Goal: Information Seeking & Learning: Understand process/instructions

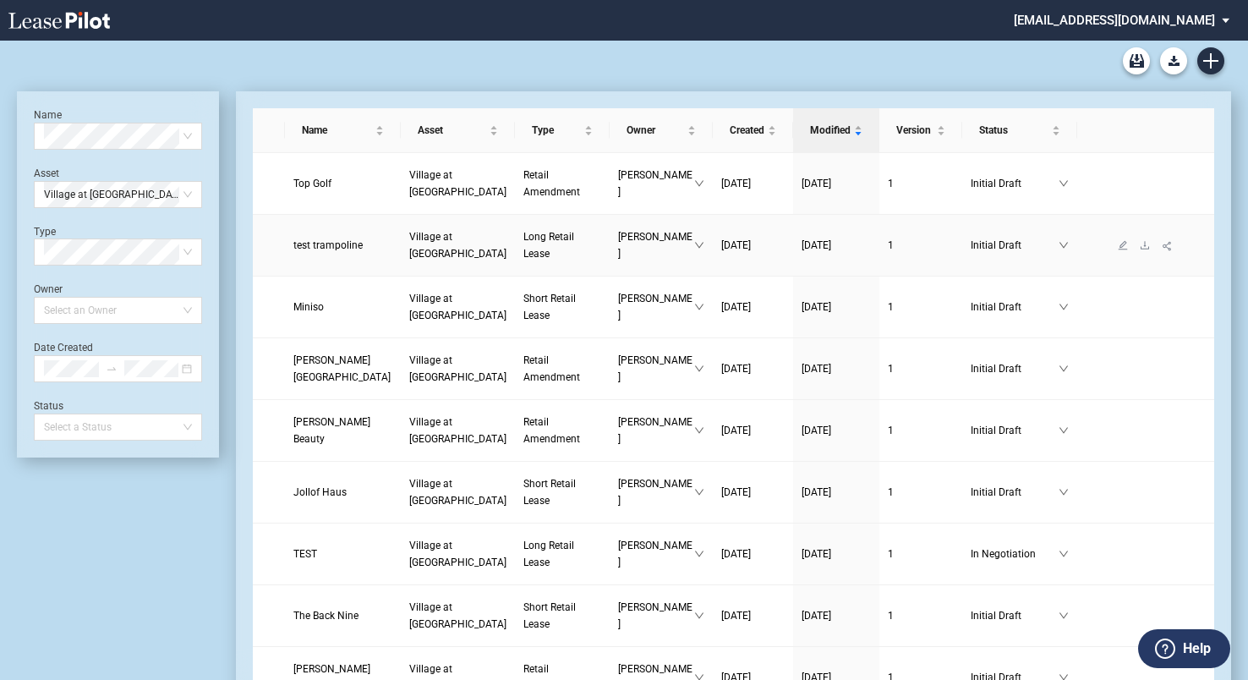
click at [523, 249] on span "Long Retail Lease" at bounding box center [548, 245] width 51 height 29
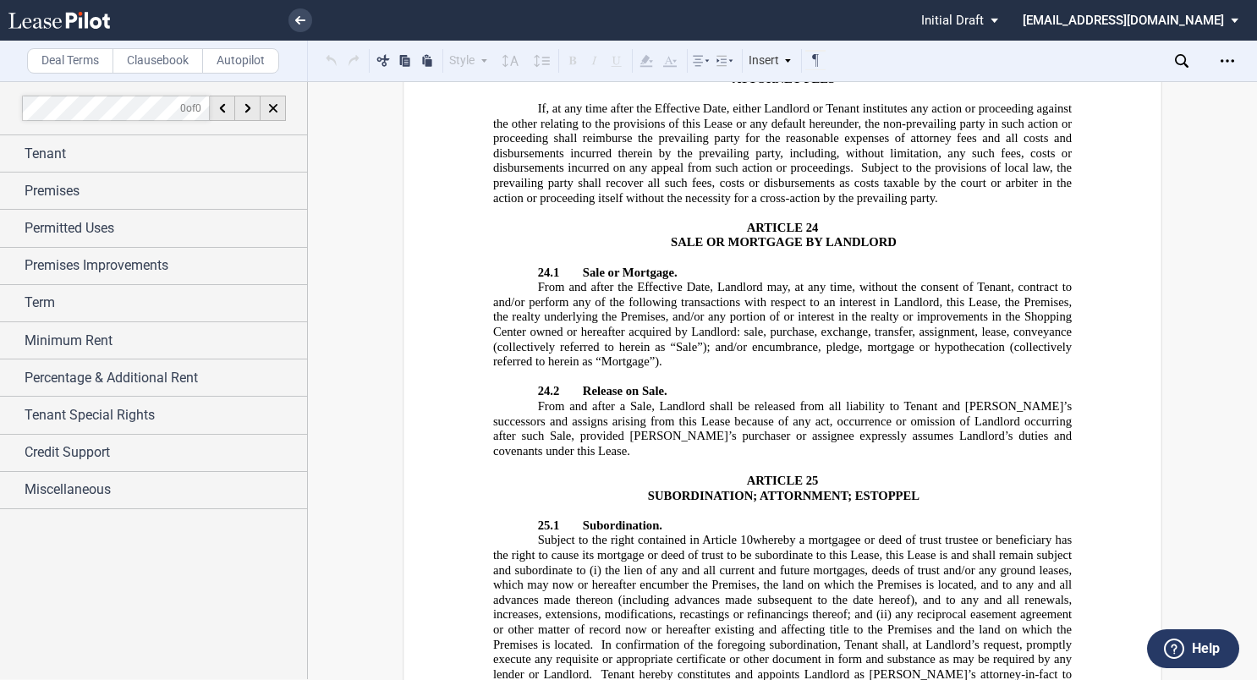
scroll to position [25362, 0]
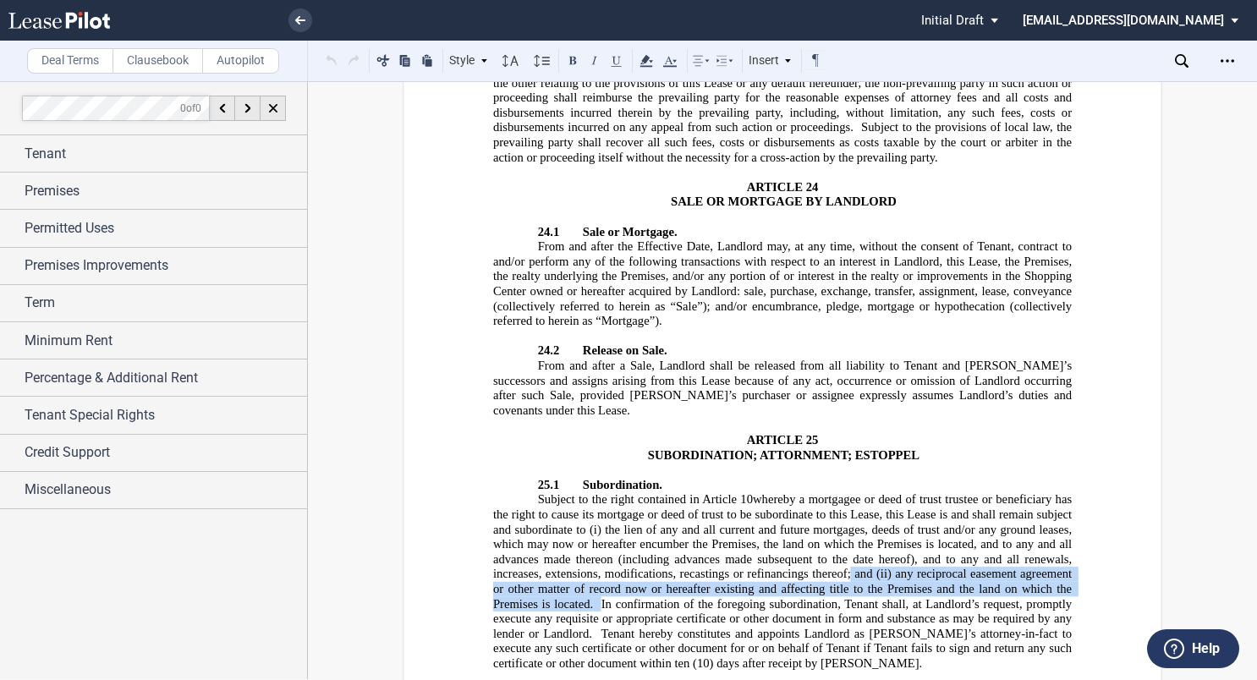
drag, startPoint x: 847, startPoint y: 260, endPoint x: 597, endPoint y: 289, distance: 251.9
click at [597, 492] on span "Subject to the right contained in ﻿ Article 10 ﻿ whereby a mortgagee or deed of…" at bounding box center [784, 581] width 582 height 178
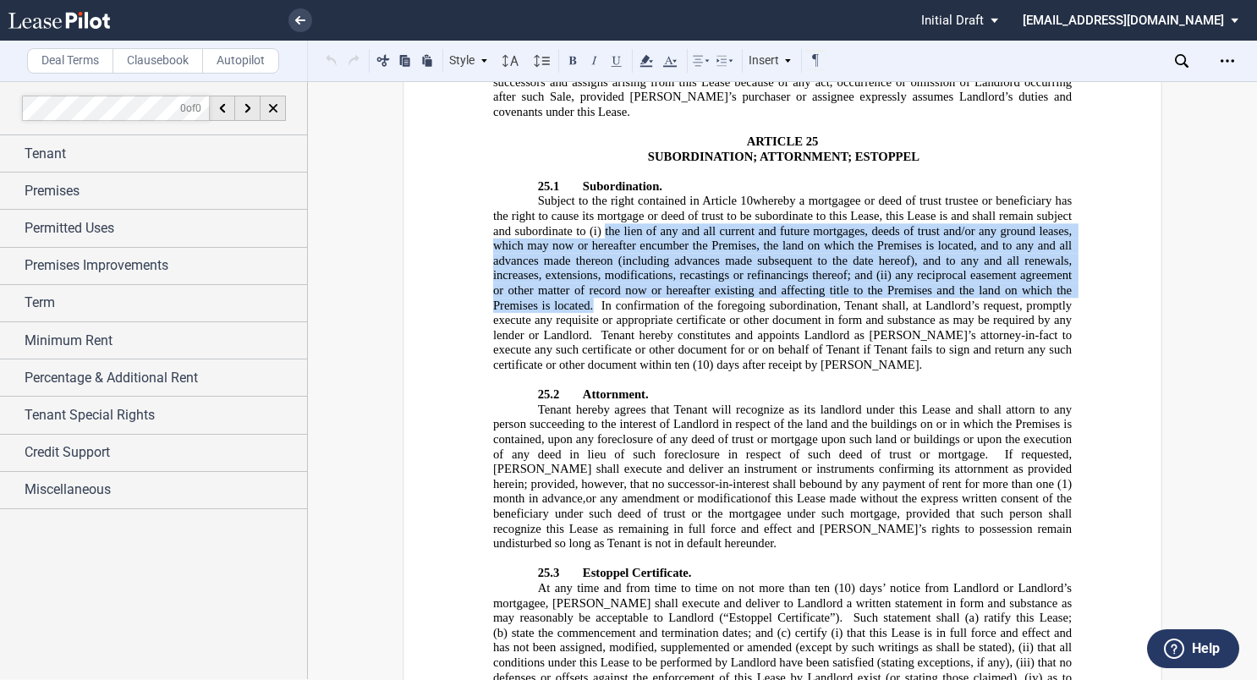
scroll to position [25700, 0]
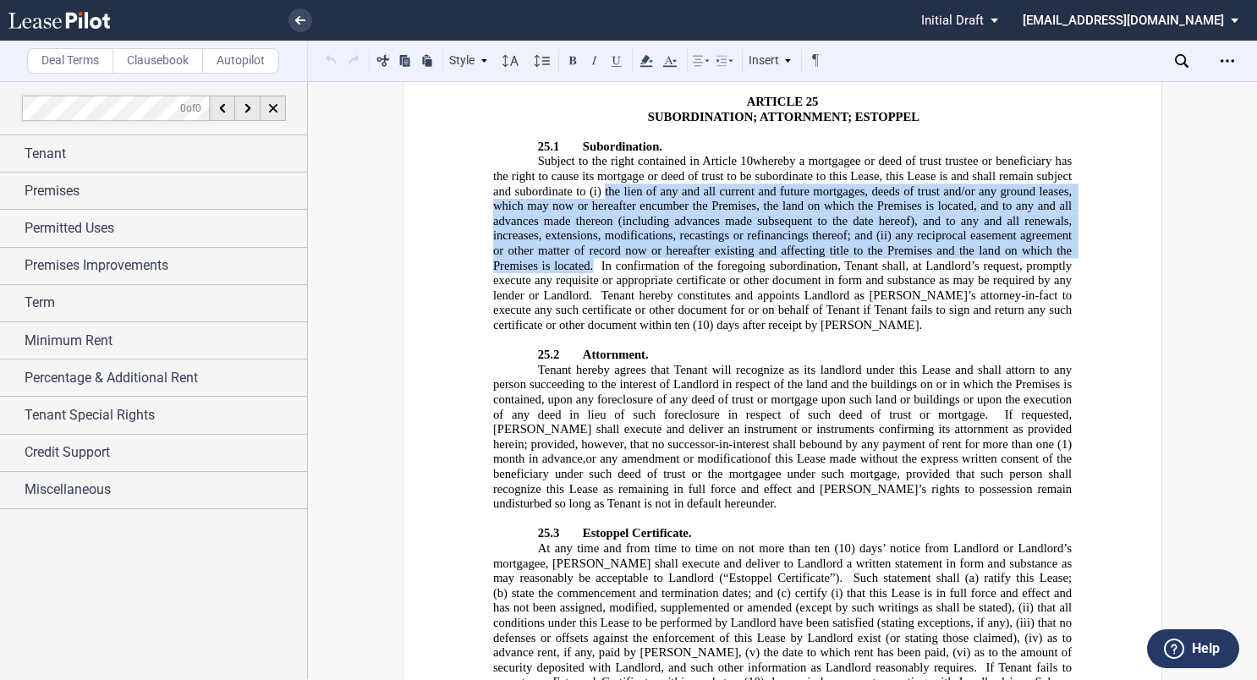
click at [688, 541] on span "(10) days’ notice from Landlord or Landlord’s mortgagee, [PERSON_NAME] shall ex…" at bounding box center [784, 563] width 582 height 44
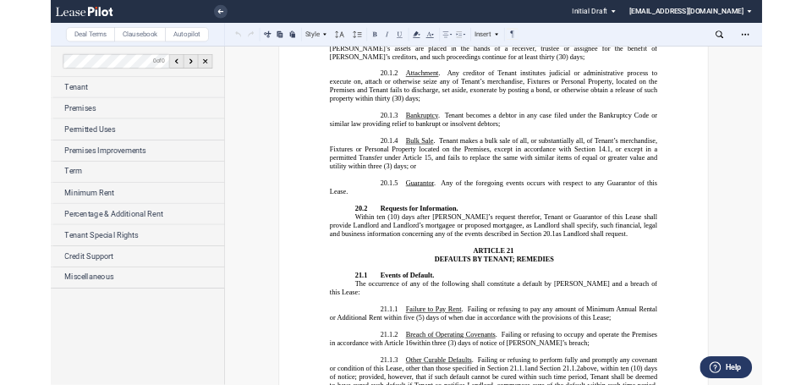
scroll to position [20711, 0]
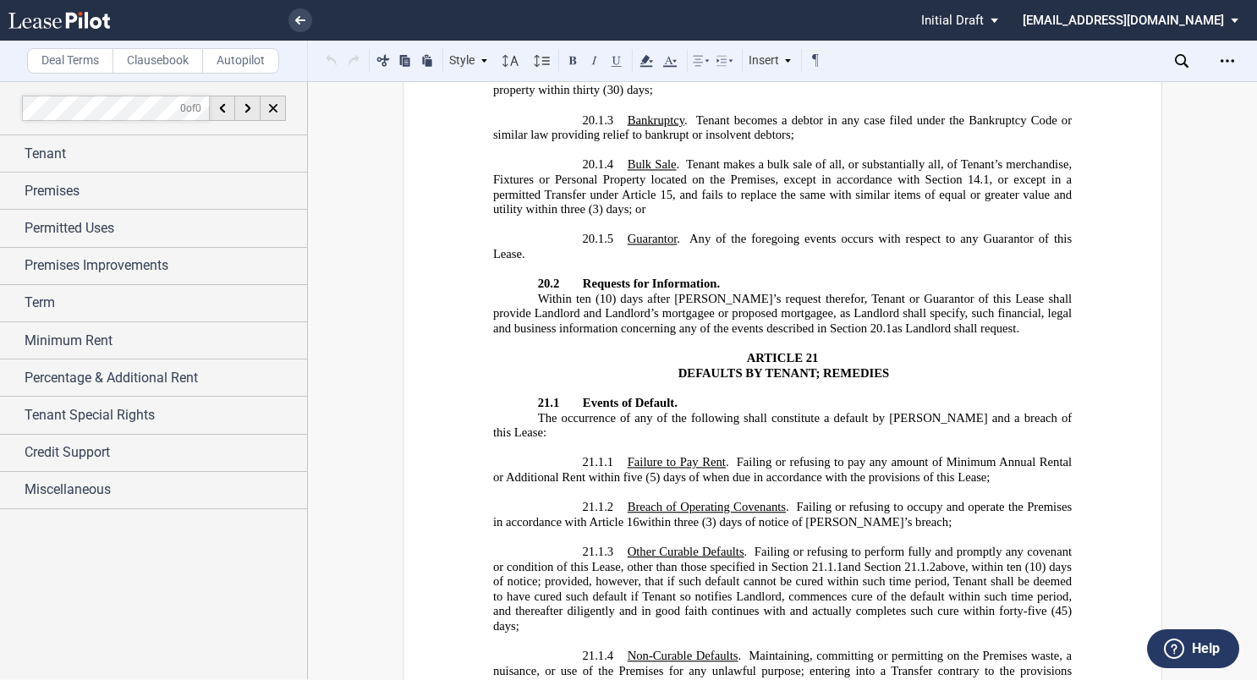
drag, startPoint x: 575, startPoint y: 363, endPoint x: 632, endPoint y: 353, distance: 58.2
click at [632, 545] on h4 "21.1.3 Other Curable Defaults . Failing or refusing to perform fully and prompt…" at bounding box center [782, 590] width 578 height 90
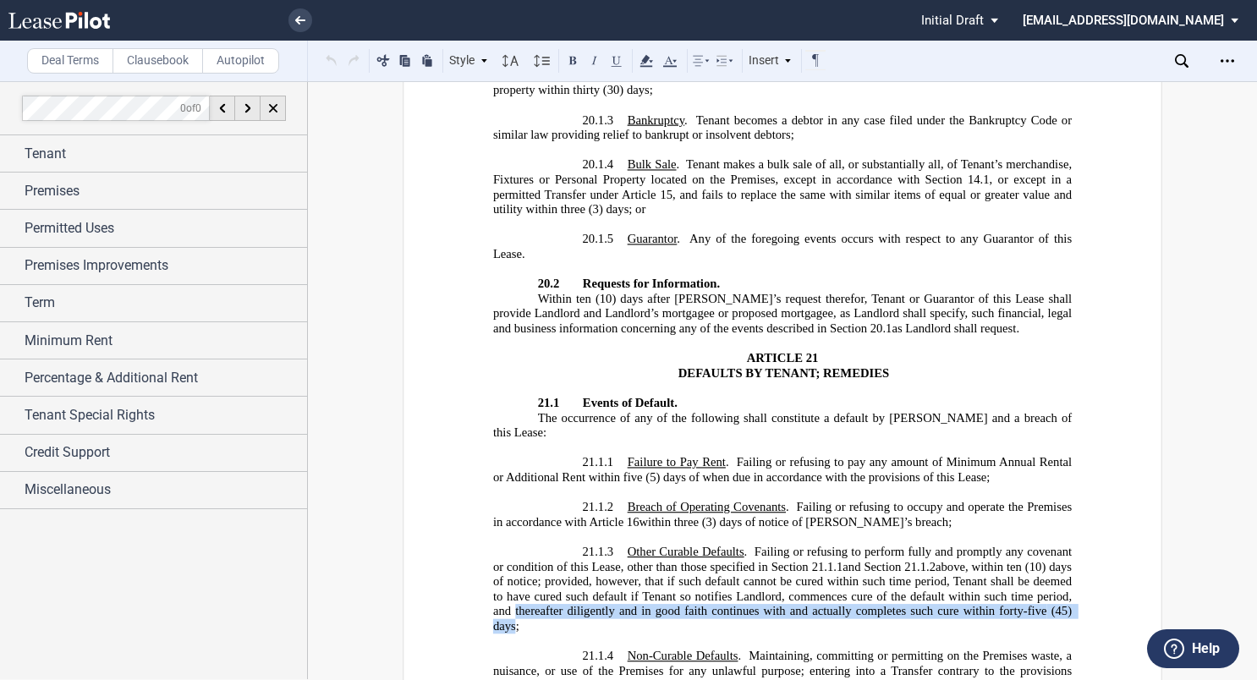
drag, startPoint x: 550, startPoint y: 344, endPoint x: 556, endPoint y: 355, distance: 12.9
click at [556, 545] on span "Other Curable Defaults . Failing or refusing to perform fully and promptly any …" at bounding box center [784, 589] width 582 height 89
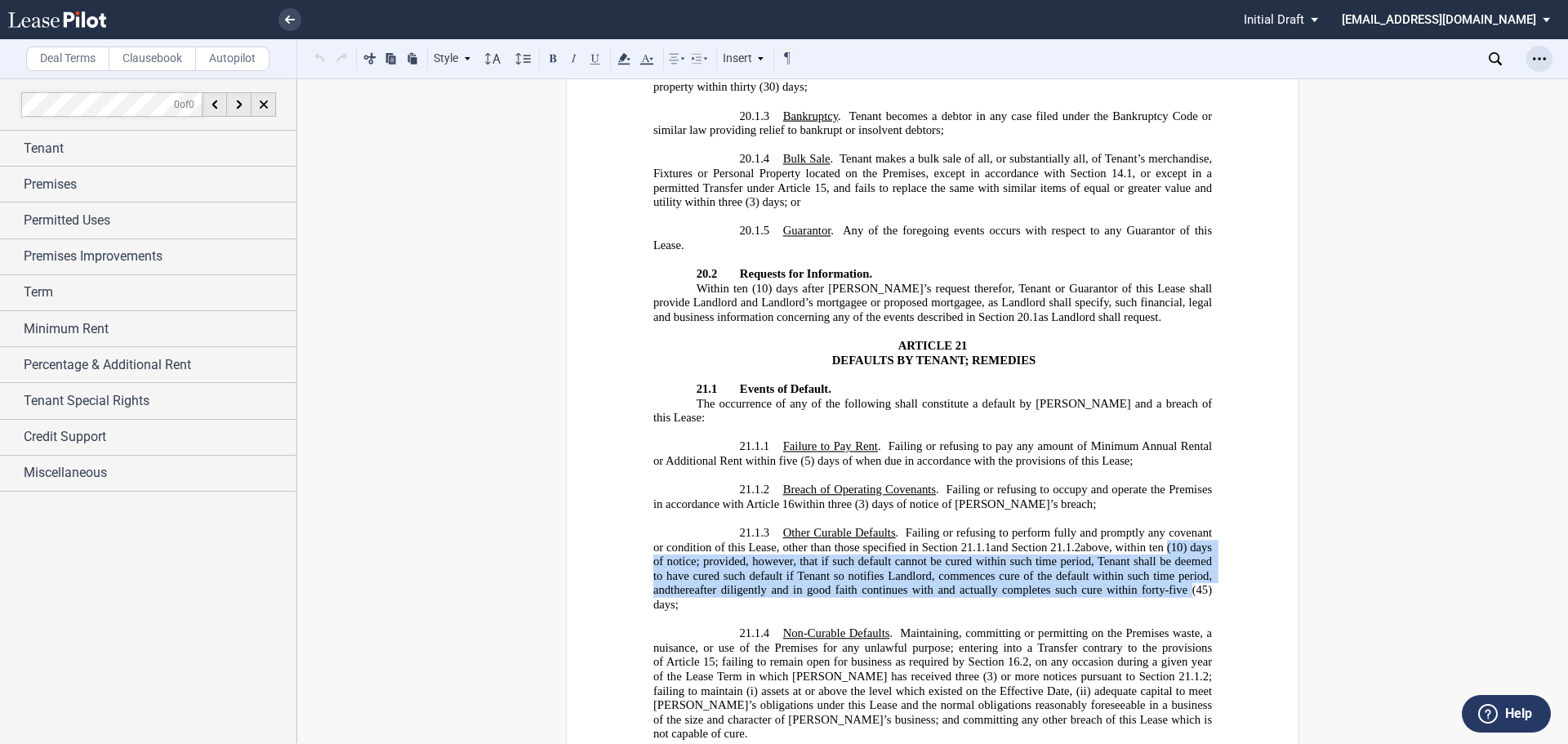
click at [1213, 54] on icon "Open Lease options menu" at bounding box center [1540, 59] width 14 height 14
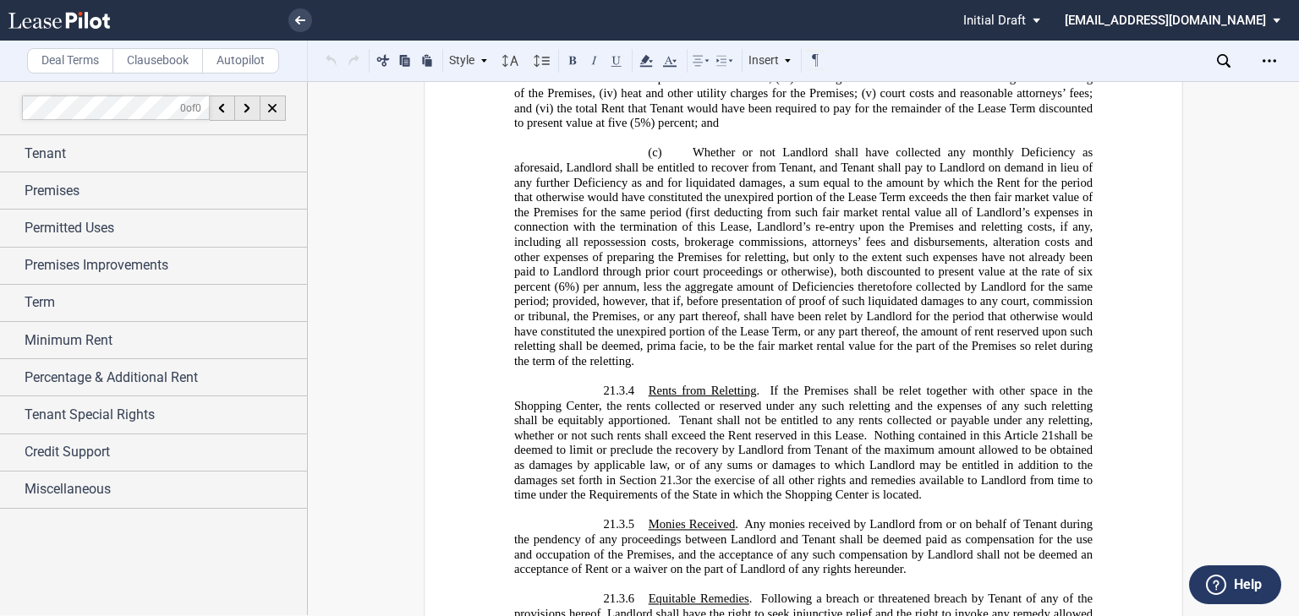
scroll to position [22807, 0]
drag, startPoint x: 996, startPoint y: 454, endPoint x: 833, endPoint y: 365, distance: 185.8
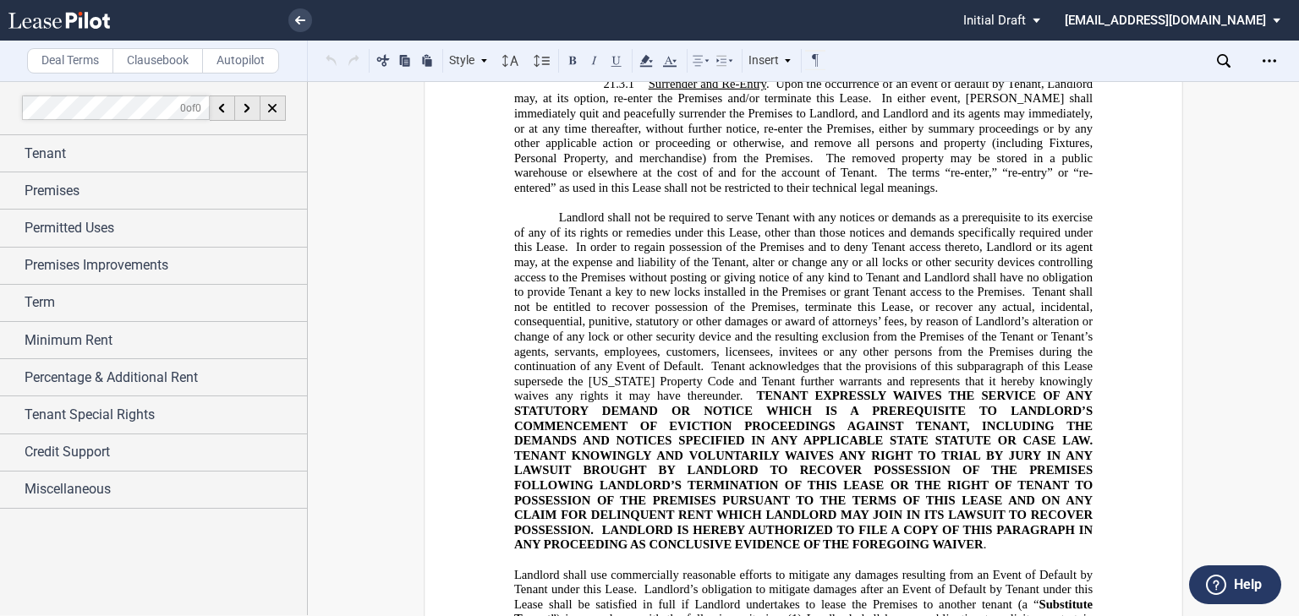
scroll to position [21455, 0]
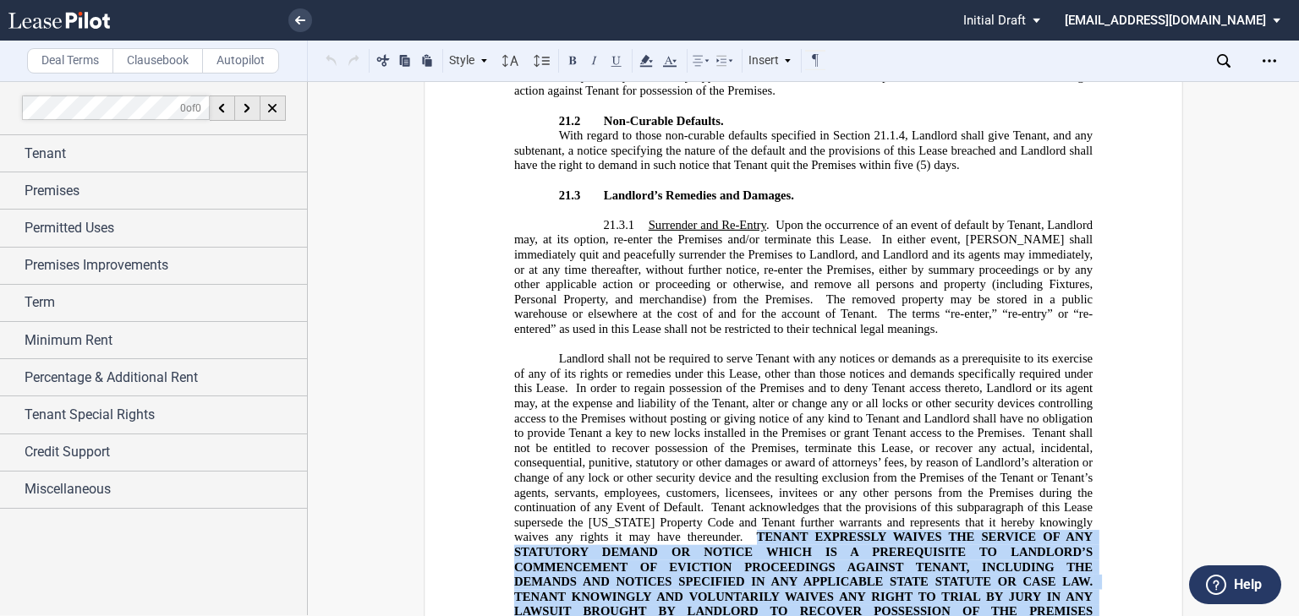
drag, startPoint x: 882, startPoint y: 402, endPoint x: 682, endPoint y: 254, distance: 249.6
click at [682, 352] on p "Landlord shall not be required to serve Tenant with any notices or demands as a…" at bounding box center [803, 523] width 578 height 342
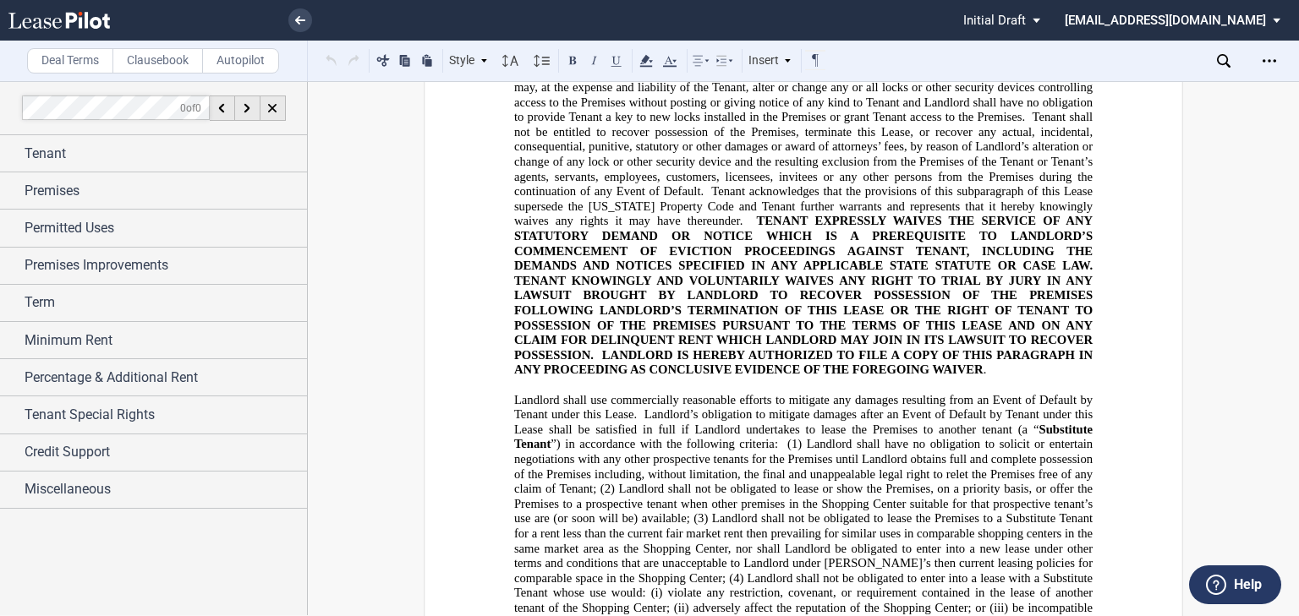
scroll to position [21928, 0]
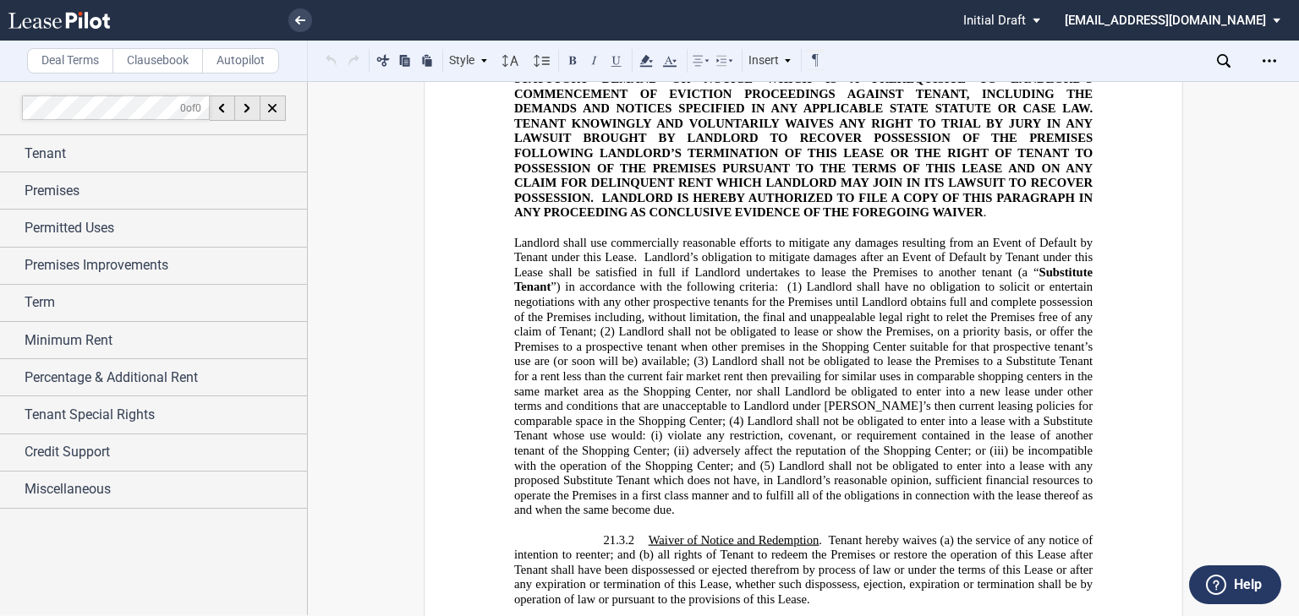
drag, startPoint x: 699, startPoint y: 348, endPoint x: 1054, endPoint y: 360, distance: 354.5
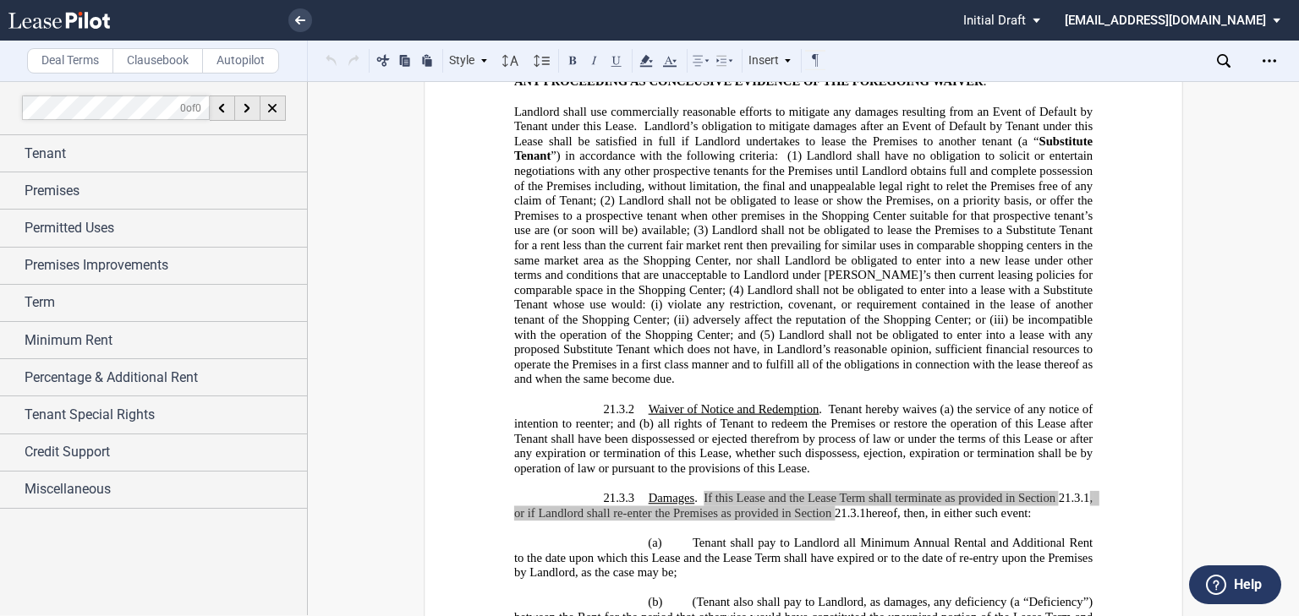
scroll to position [22063, 0]
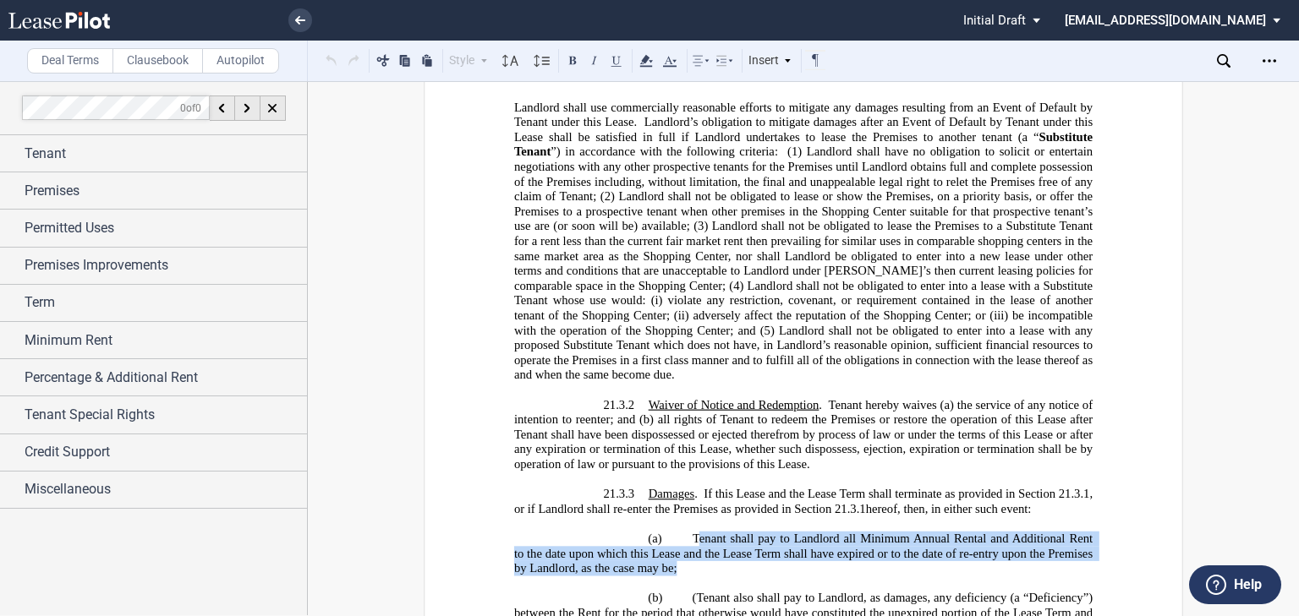
drag, startPoint x: 686, startPoint y: 270, endPoint x: 693, endPoint y: 250, distance: 20.6
click at [693, 532] on h5 "(a) Tenant shall pay to Landlord all Minimum Annual Rental and Additional Rent …" at bounding box center [803, 554] width 578 height 45
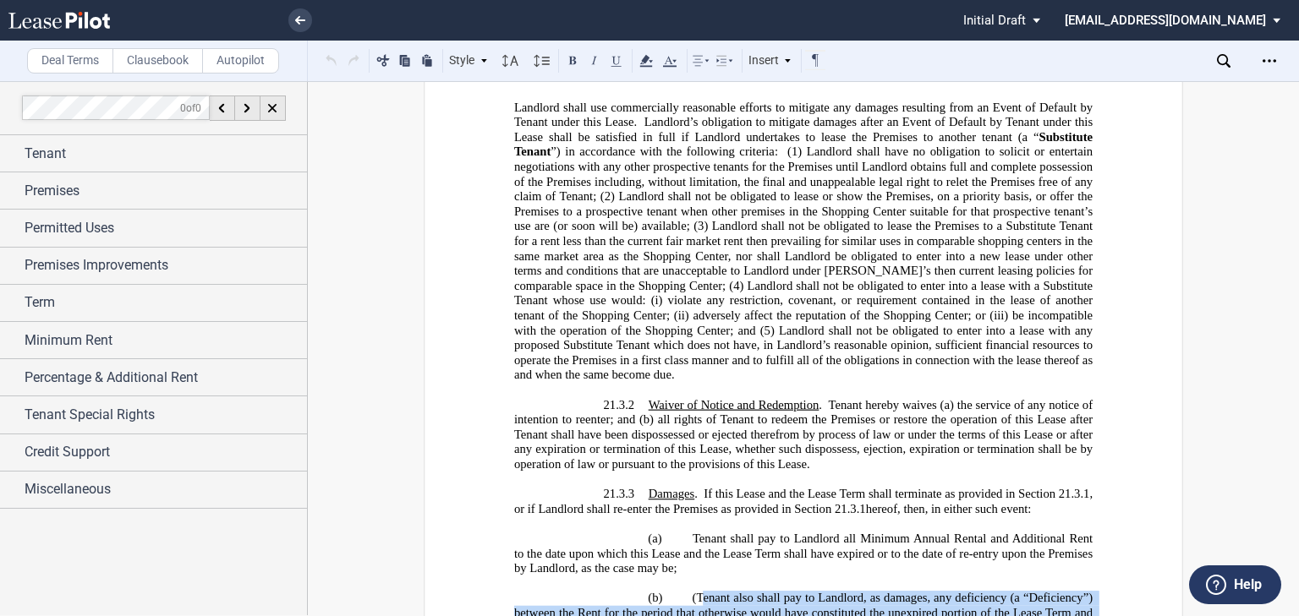
drag, startPoint x: 917, startPoint y: 339, endPoint x: 575, endPoint y: 585, distance: 421.0
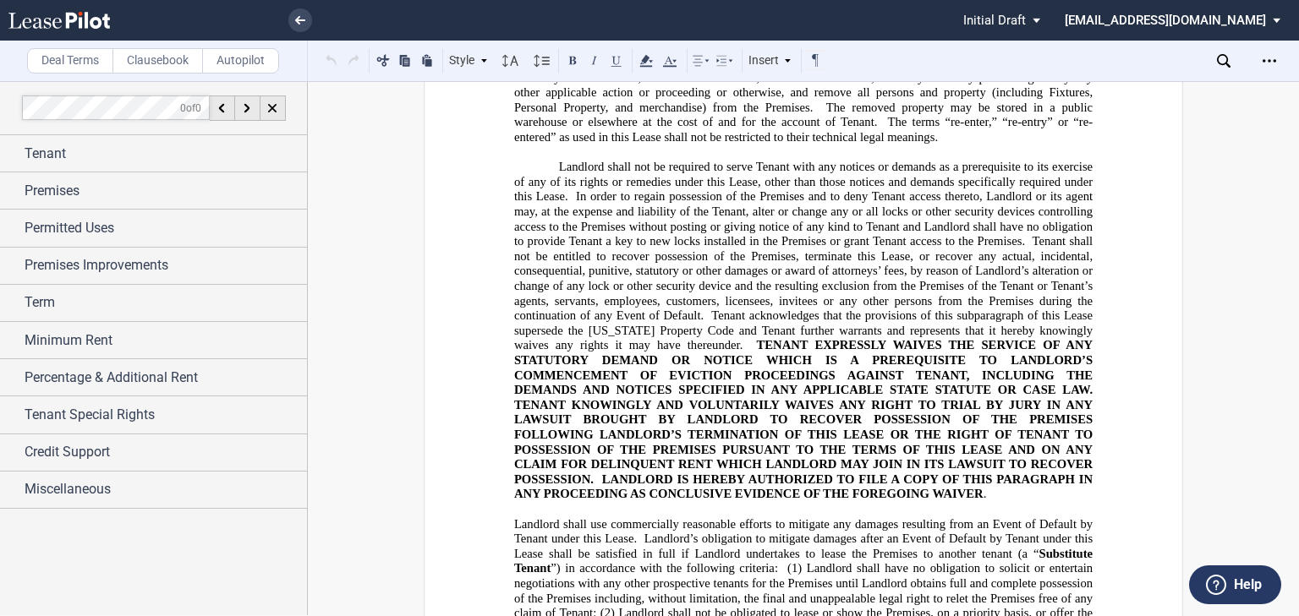
scroll to position [21725, 0]
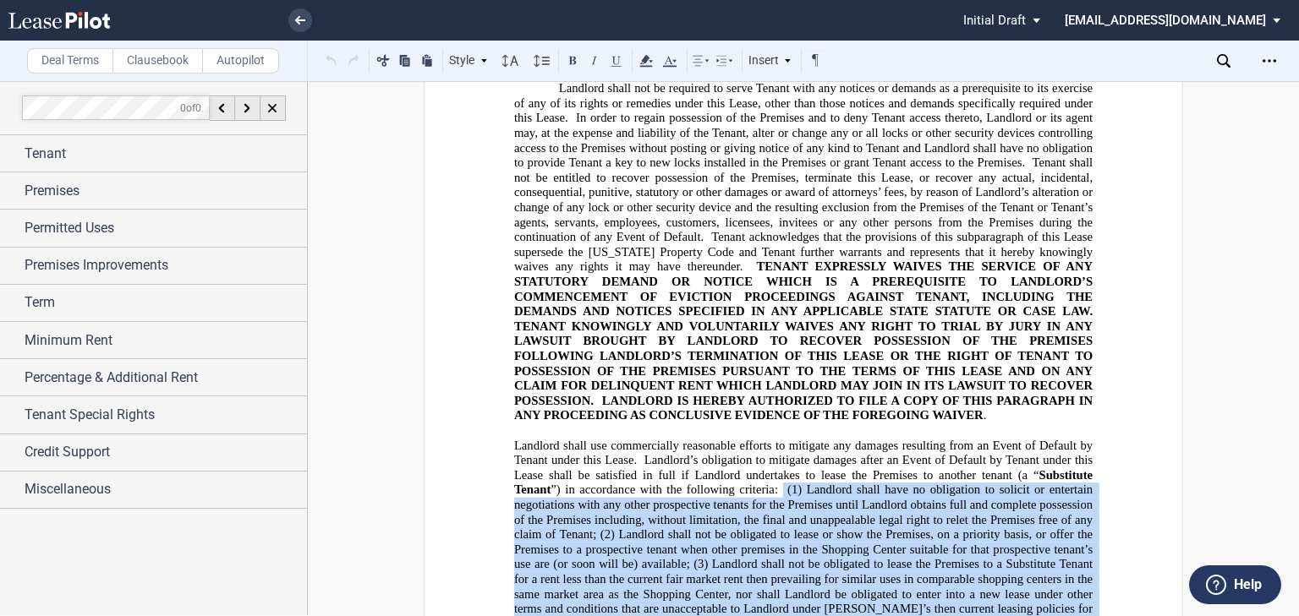
drag, startPoint x: 780, startPoint y: 206, endPoint x: 797, endPoint y: 358, distance: 152.3
click at [797, 438] on span "Landlord shall use commercially reasonable efforts to mitigate any damages resu…" at bounding box center [805, 579] width 582 height 282
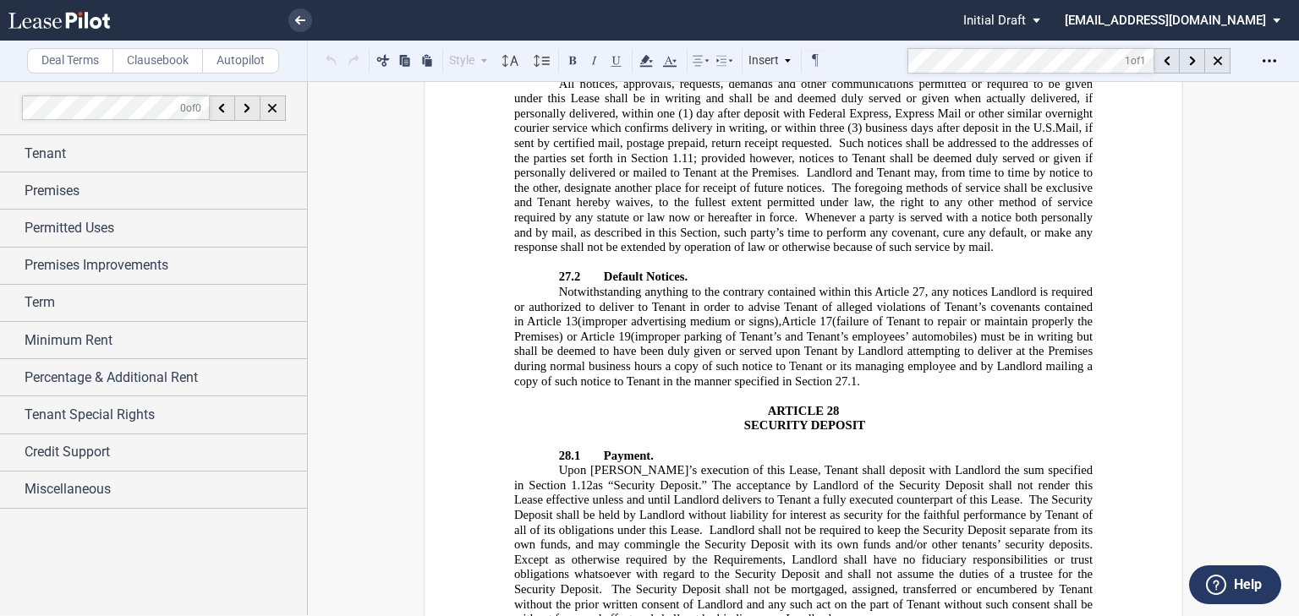
scroll to position [26554, 0]
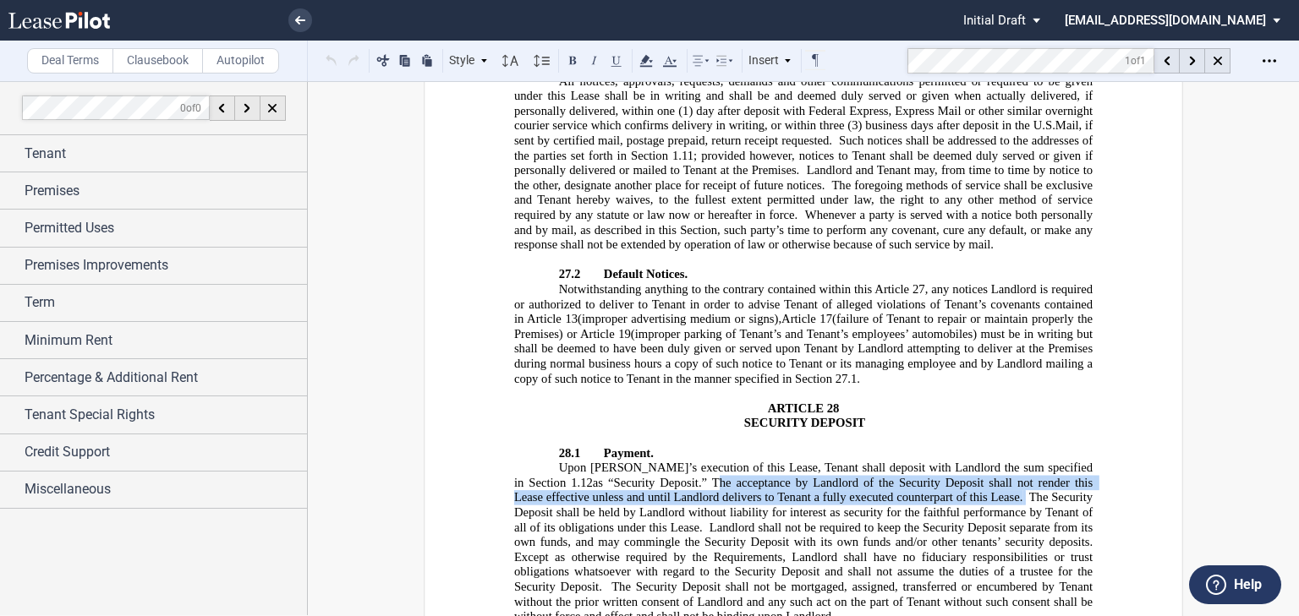
drag, startPoint x: 1016, startPoint y: 188, endPoint x: 690, endPoint y: 172, distance: 326.7
click at [690, 461] on span "Upon [PERSON_NAME]’s execution of this Lease, Tenant shall deposit with Landlor…" at bounding box center [806, 542] width 585 height 163
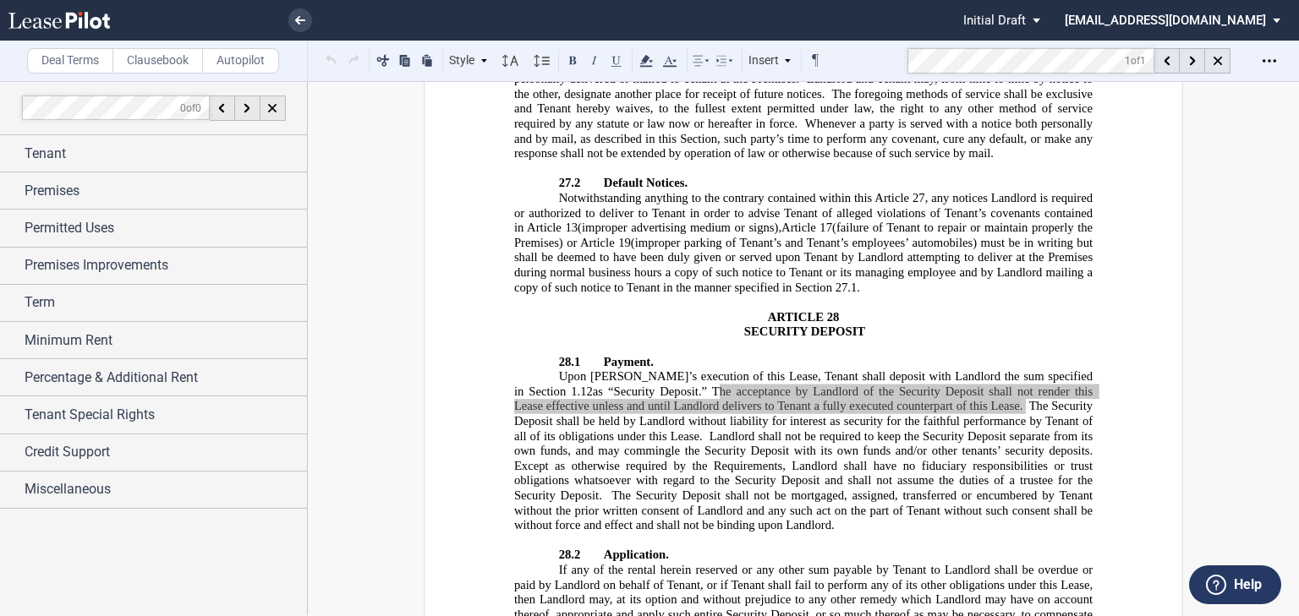
scroll to position [26689, 0]
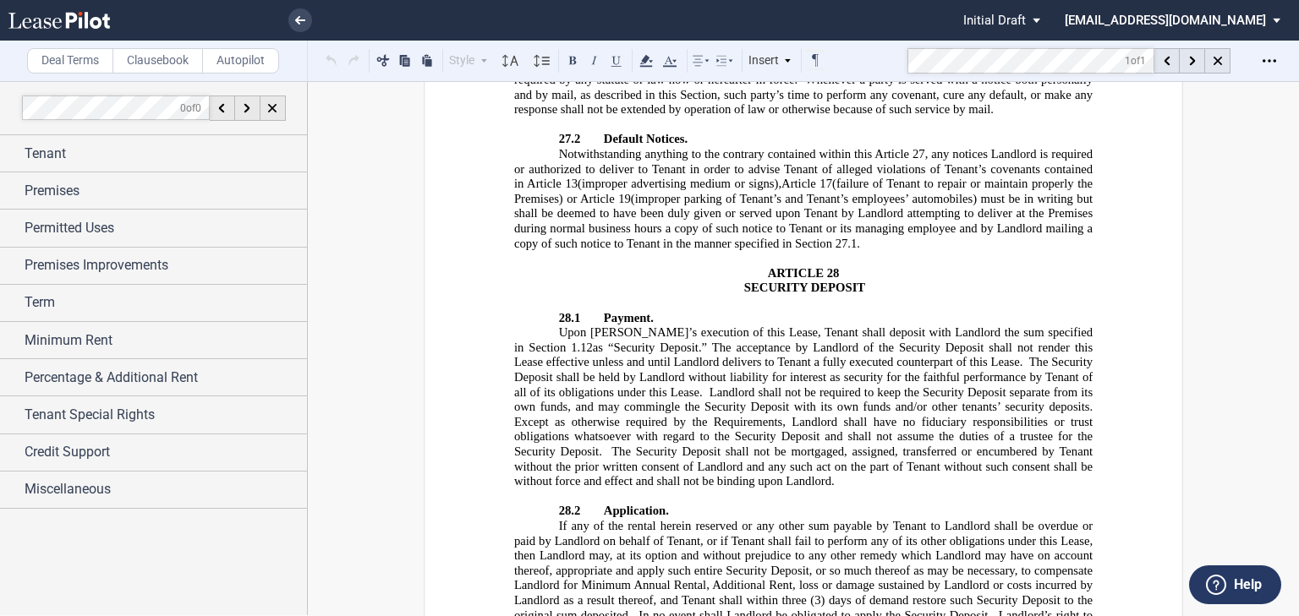
drag, startPoint x: 693, startPoint y: 364, endPoint x: 747, endPoint y: 396, distance: 62.9
drag, startPoint x: 708, startPoint y: 422, endPoint x: 958, endPoint y: 446, distance: 251.5
drag, startPoint x: 693, startPoint y: 483, endPoint x: 875, endPoint y: 447, distance: 186.1
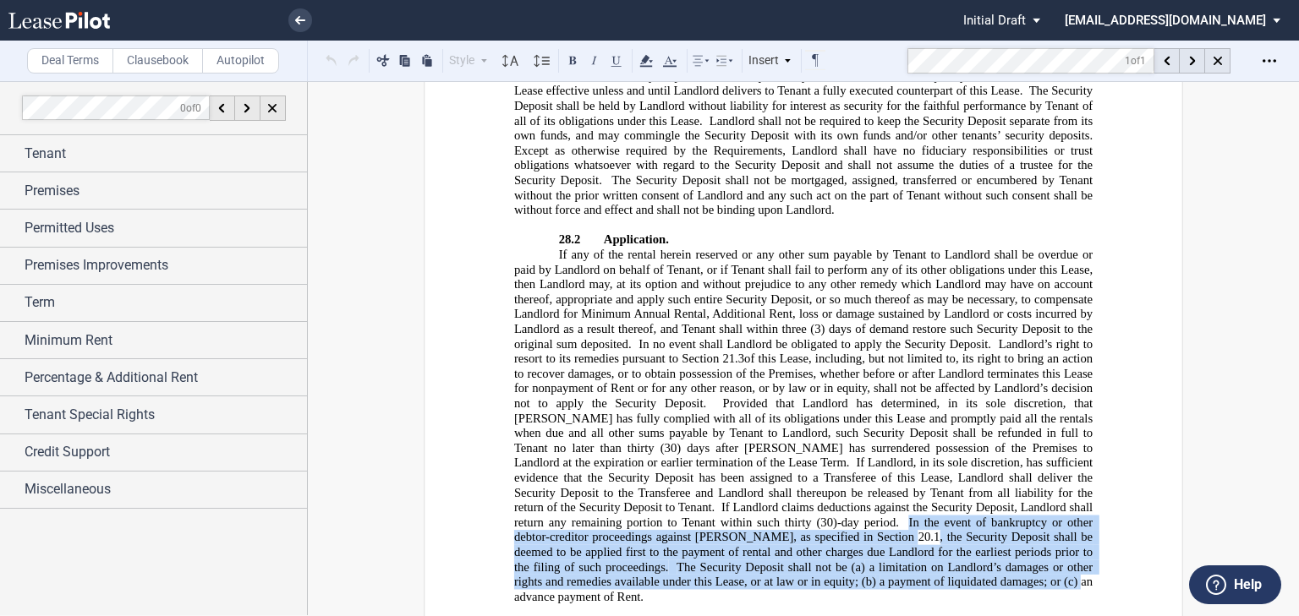
scroll to position [26960, 0]
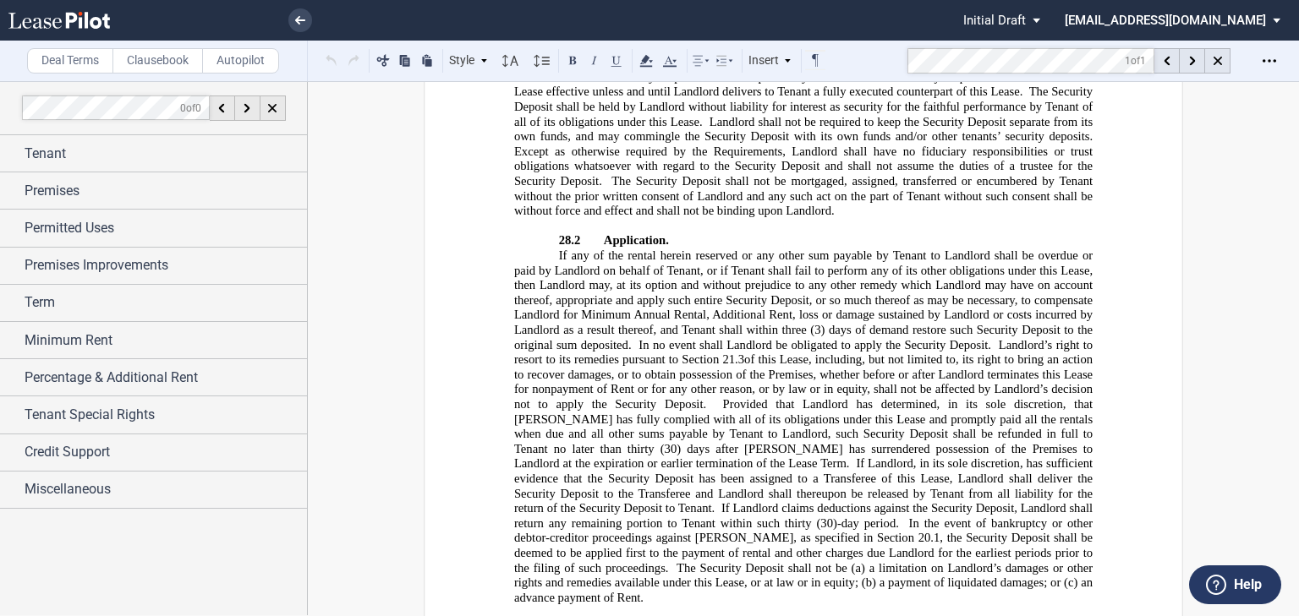
drag, startPoint x: 674, startPoint y: 342, endPoint x: 535, endPoint y: 321, distance: 140.1
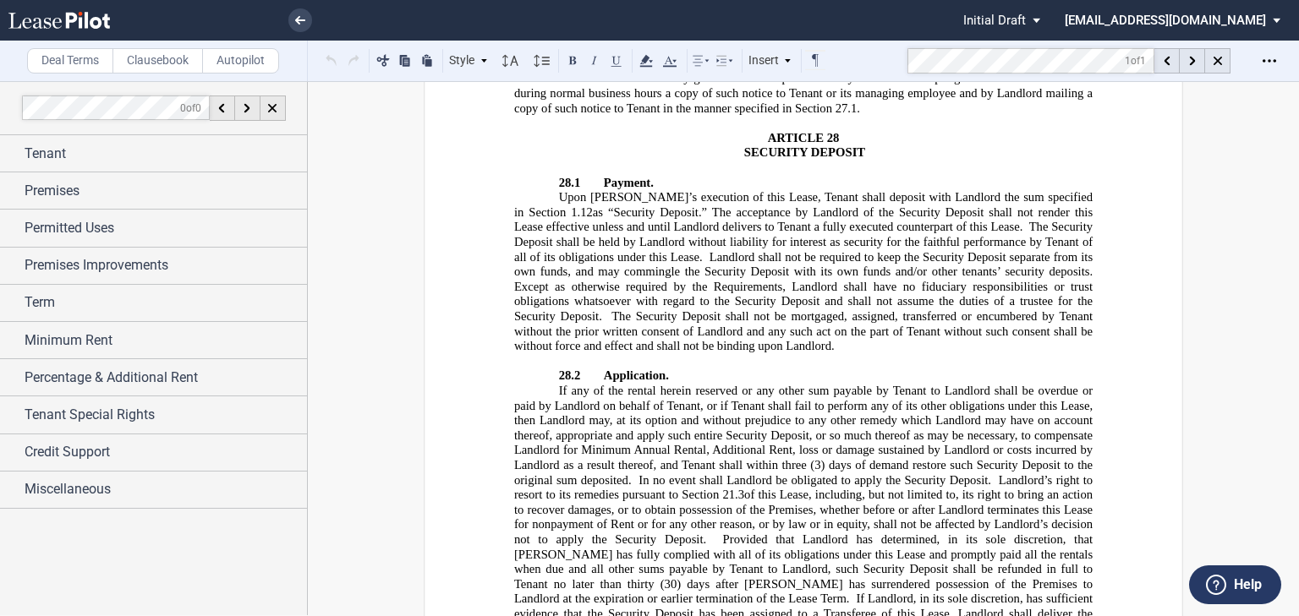
scroll to position [26757, 0]
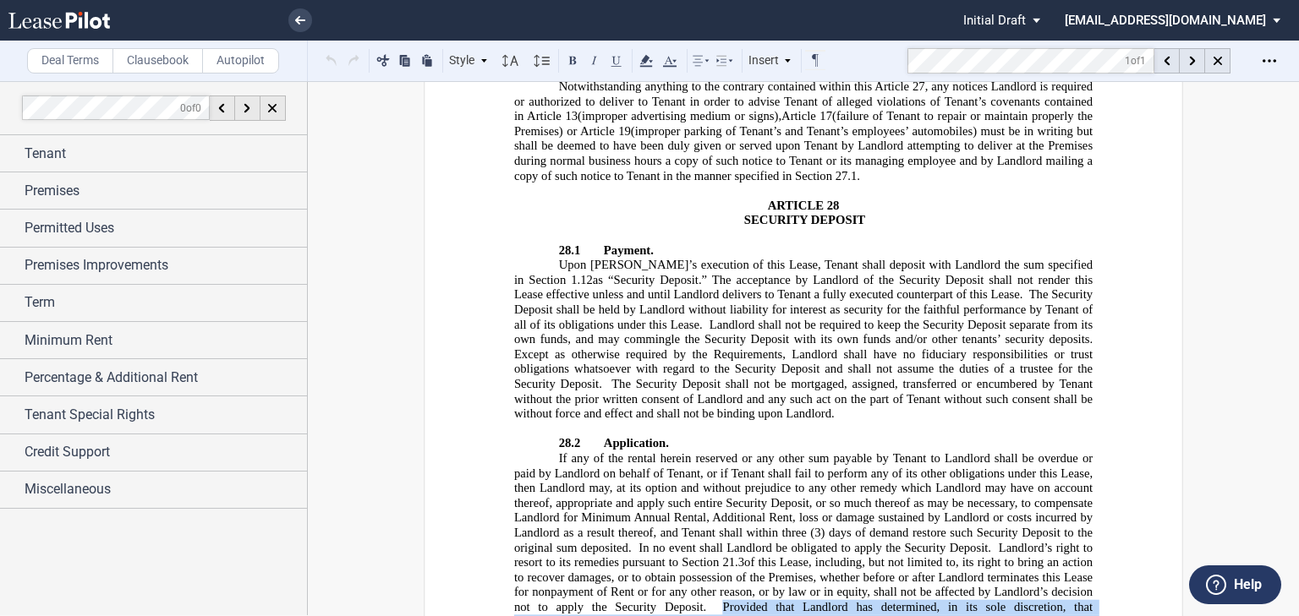
drag, startPoint x: 692, startPoint y: 296, endPoint x: 707, endPoint y: 331, distance: 37.9
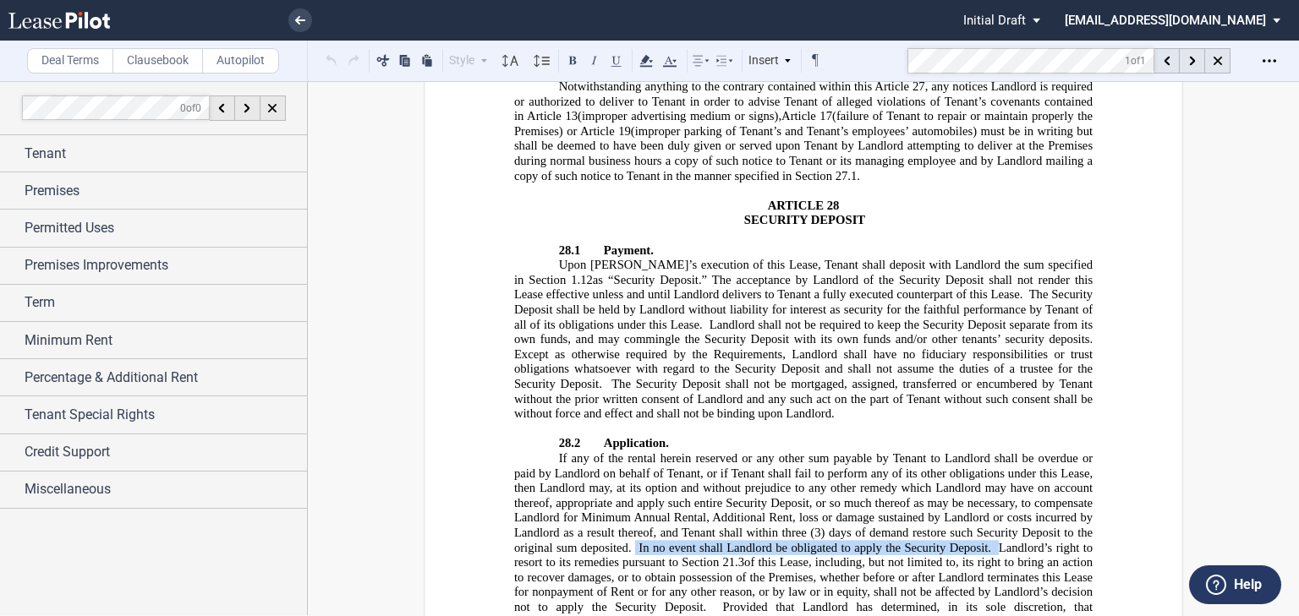
drag, startPoint x: 632, startPoint y: 237, endPoint x: 993, endPoint y: 233, distance: 360.2
drag, startPoint x: 551, startPoint y: 519, endPoint x: 840, endPoint y: 563, distance: 292.5
